Goal: Task Accomplishment & Management: Manage account settings

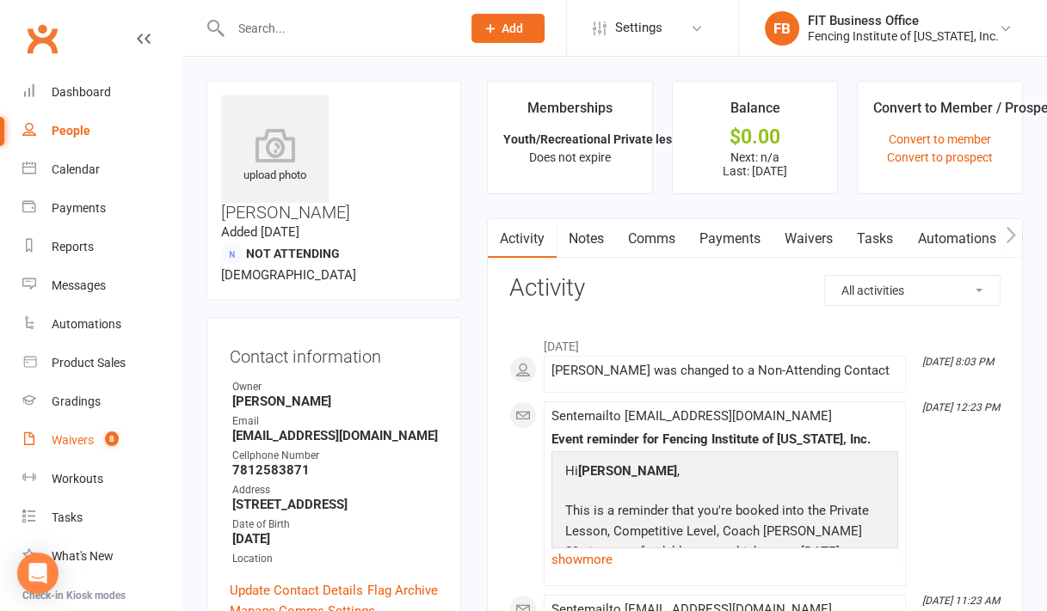
click at [82, 432] on link "Waivers 8" at bounding box center [101, 440] width 159 height 39
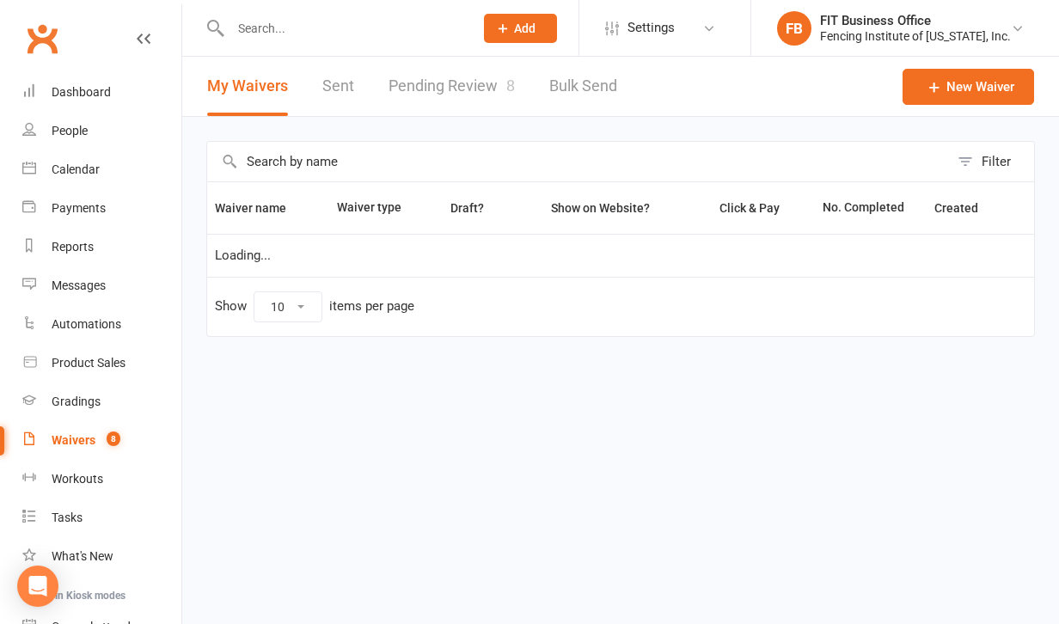
select select "100"
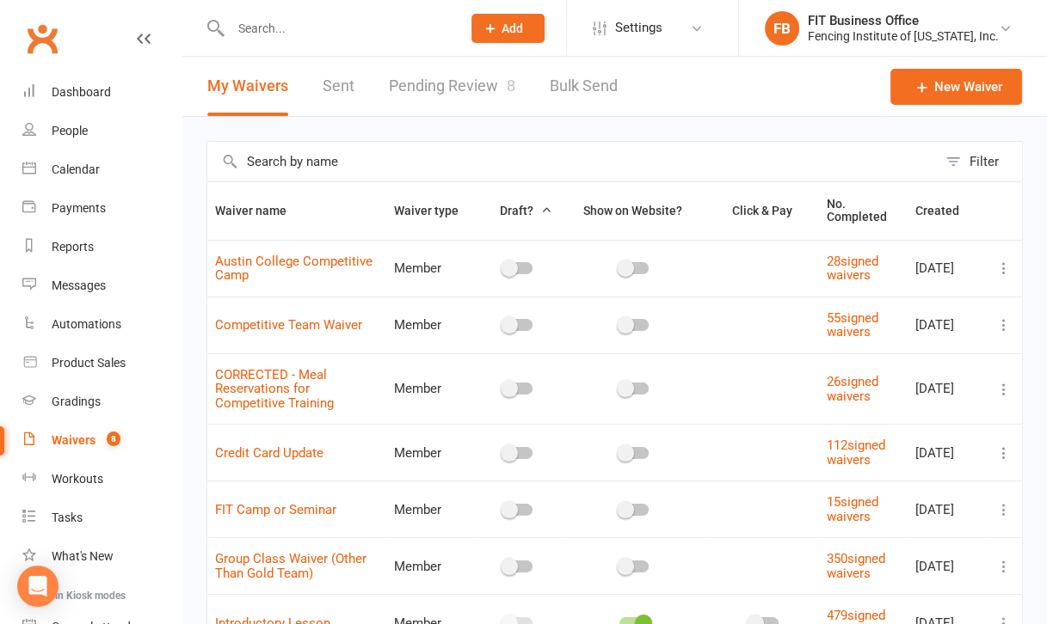
click at [464, 83] on link "Pending Review 8" at bounding box center [452, 86] width 126 height 59
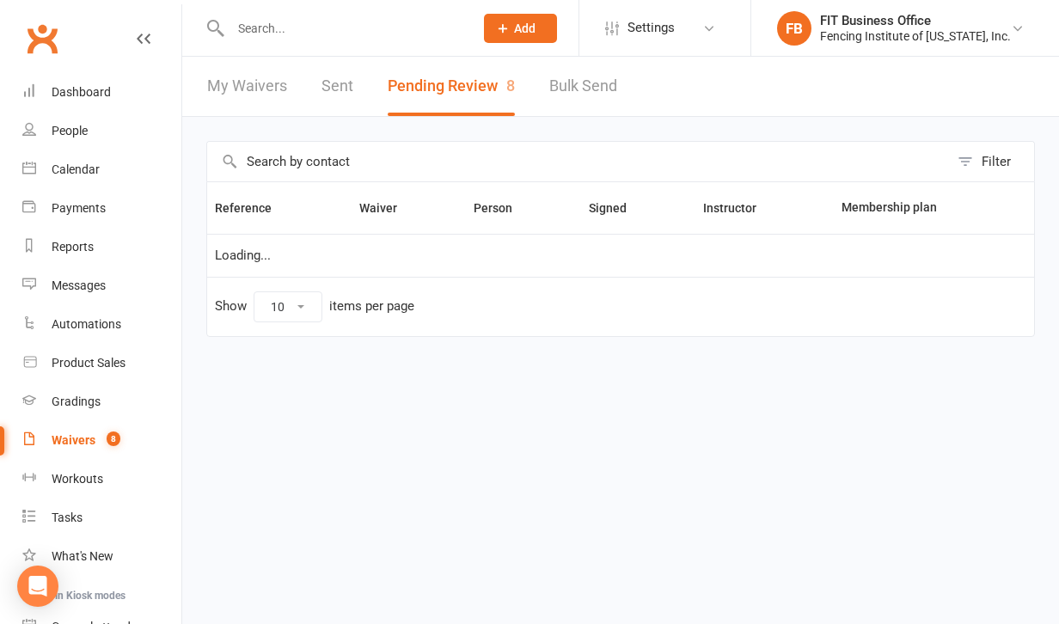
select select "100"
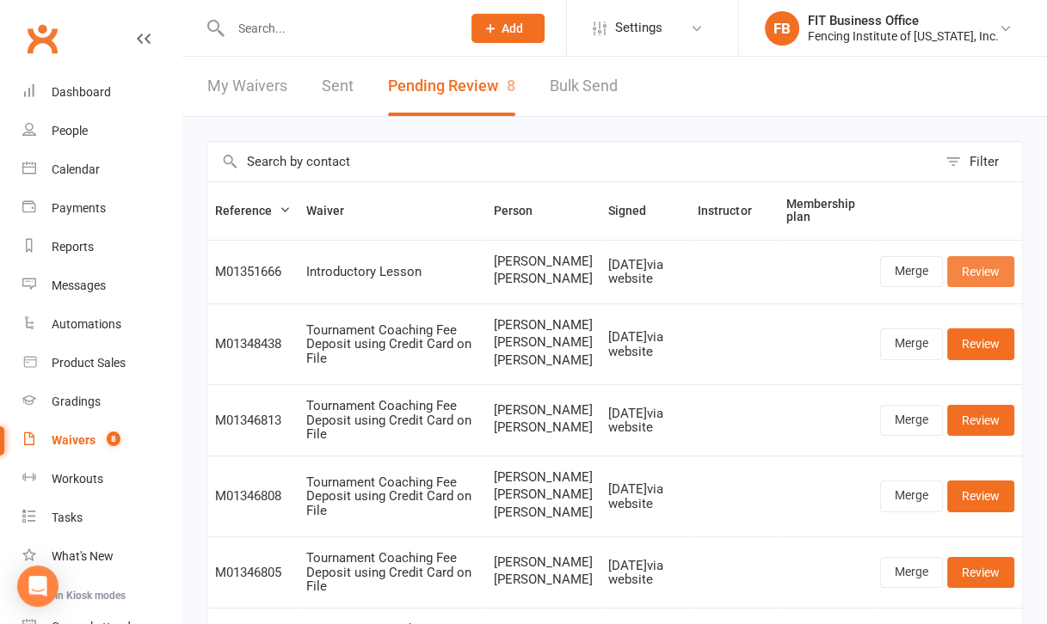
click at [973, 264] on link "Review" at bounding box center [980, 271] width 67 height 31
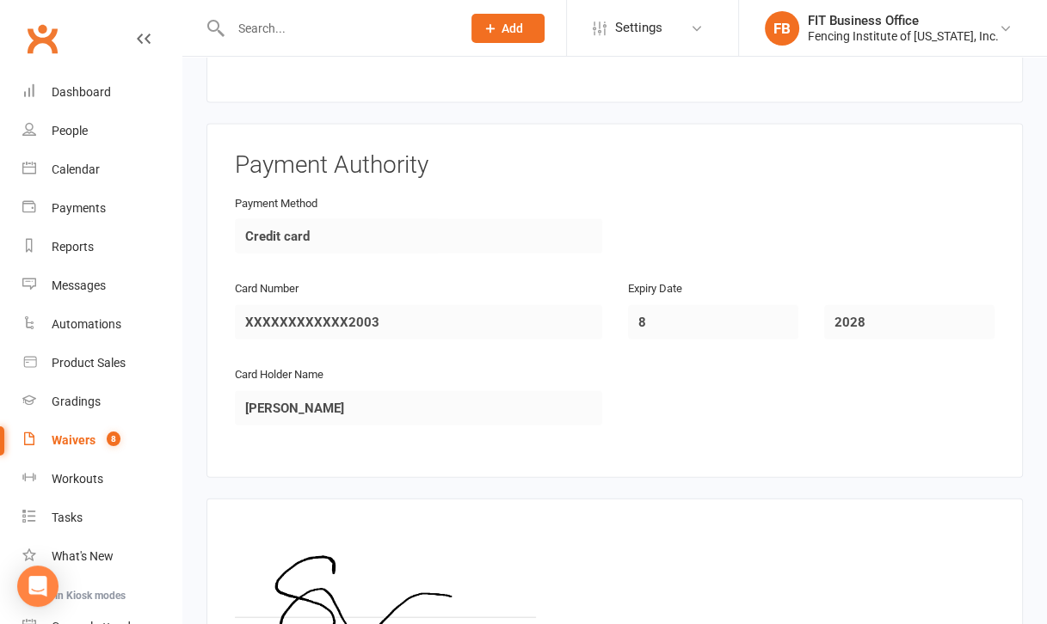
scroll to position [3124, 0]
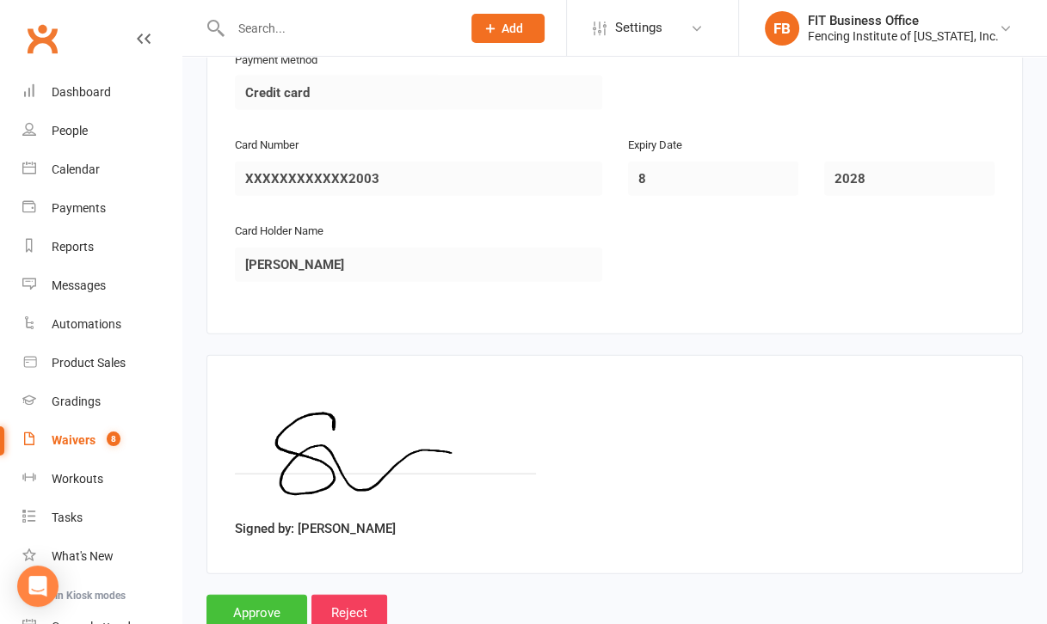
click at [256, 595] on input "Approve" at bounding box center [256, 613] width 101 height 36
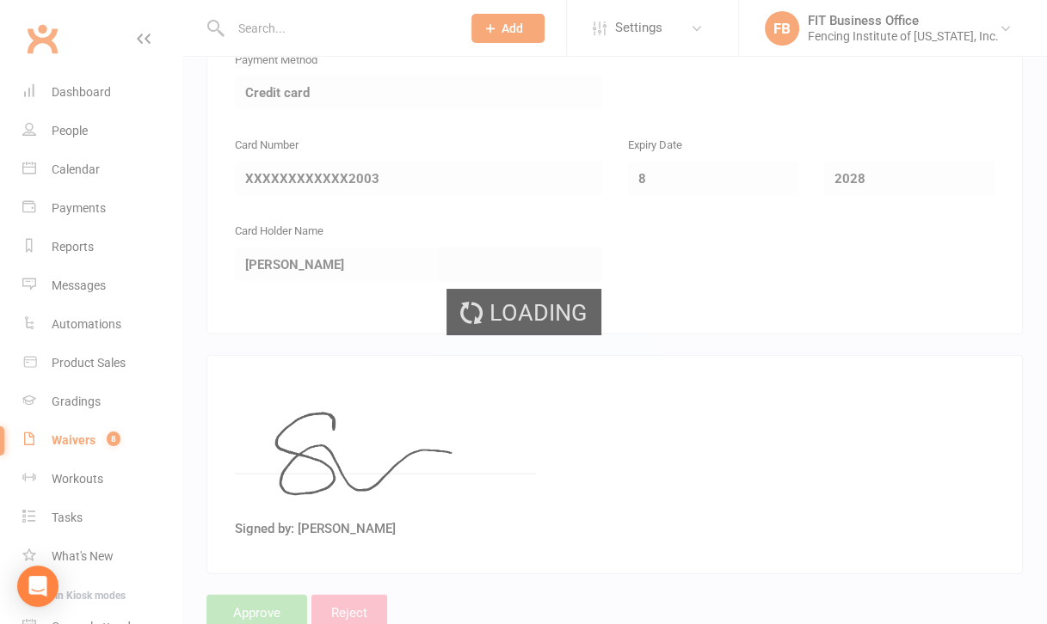
select select "100"
